Goal: Navigation & Orientation: Find specific page/section

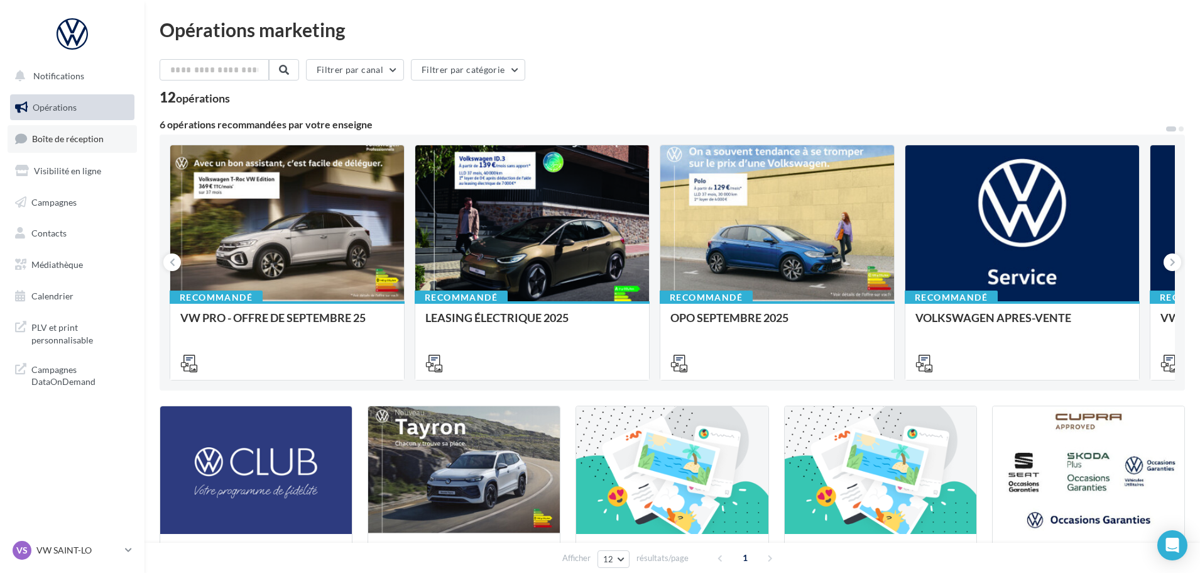
click at [79, 133] on span "Boîte de réception" at bounding box center [68, 138] width 72 height 11
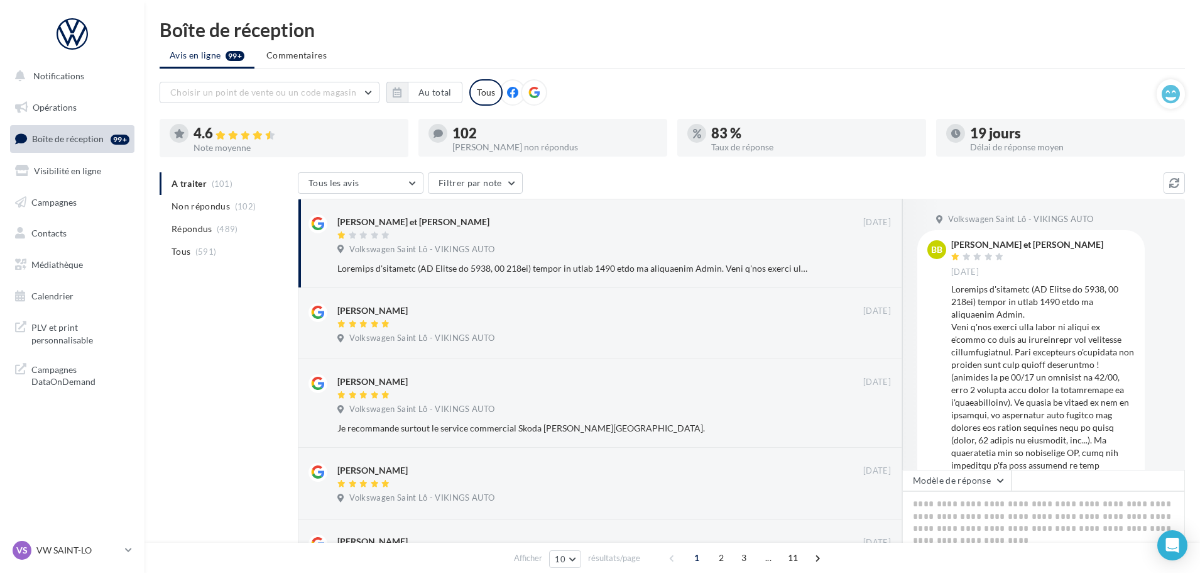
drag, startPoint x: 77, startPoint y: 547, endPoint x: 80, endPoint y: 533, distance: 14.2
click at [77, 547] on p "VW SAINT-LO" at bounding box center [78, 550] width 84 height 13
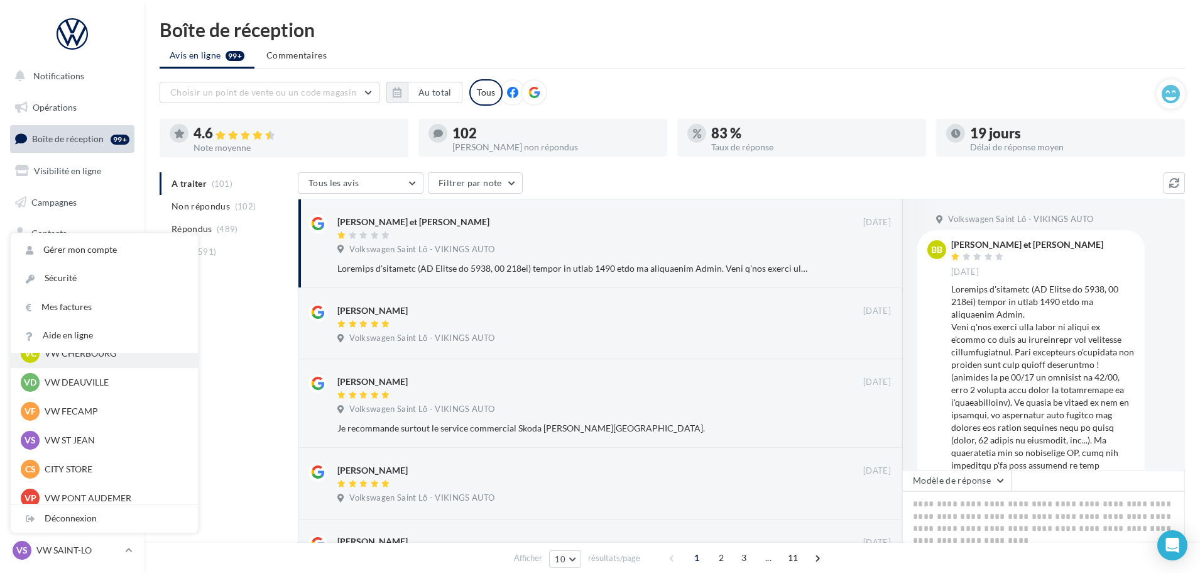
scroll to position [126, 0]
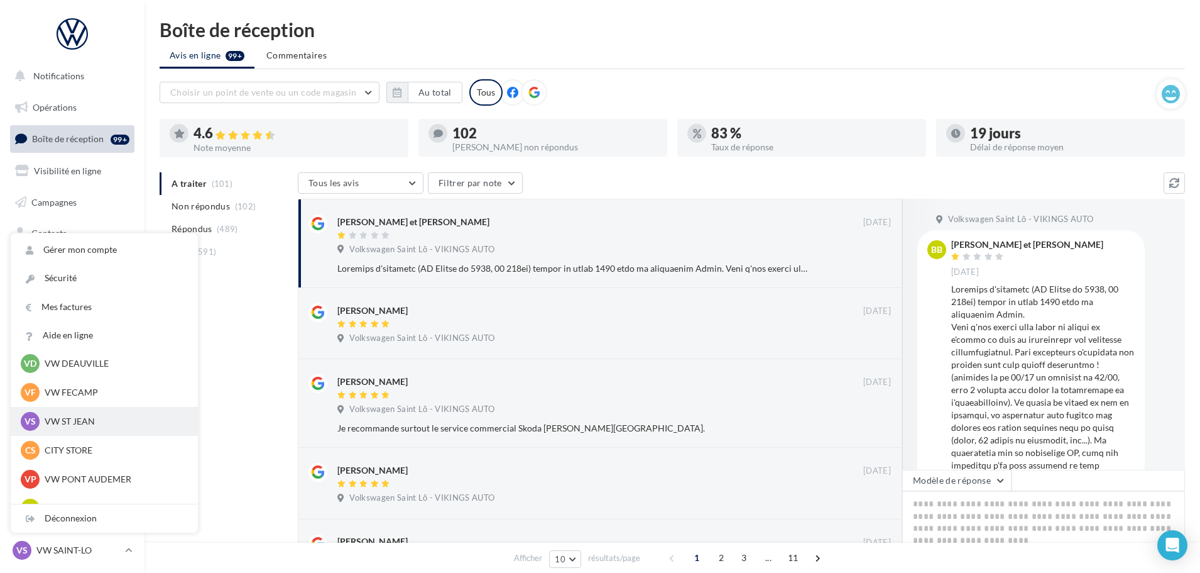
click at [77, 420] on p "VW ST JEAN" at bounding box center [114, 421] width 138 height 13
